Goal: Task Accomplishment & Management: Manage account settings

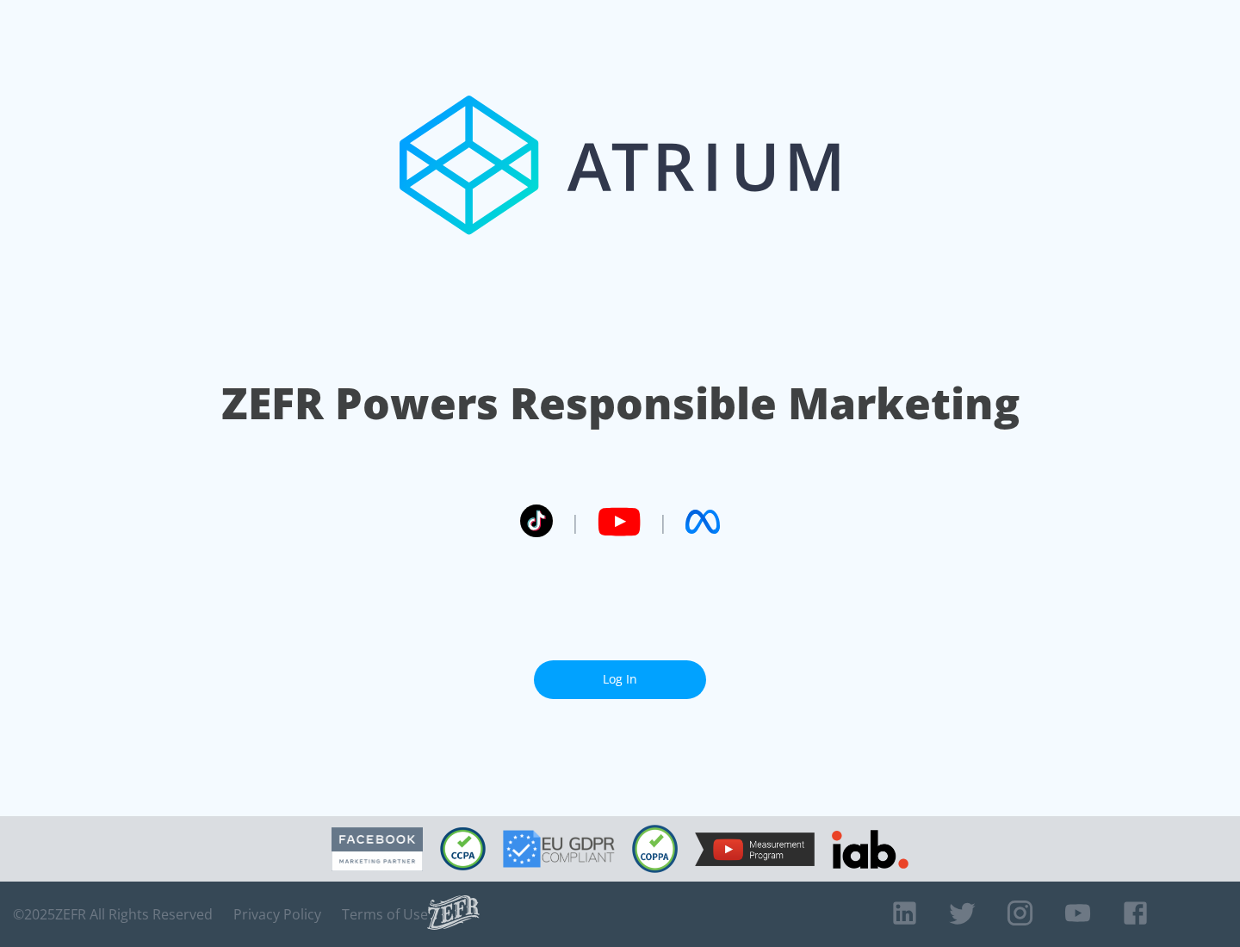
click at [620, 679] on link "Log In" at bounding box center [620, 679] width 172 height 39
